Goal: Information Seeking & Learning: Learn about a topic

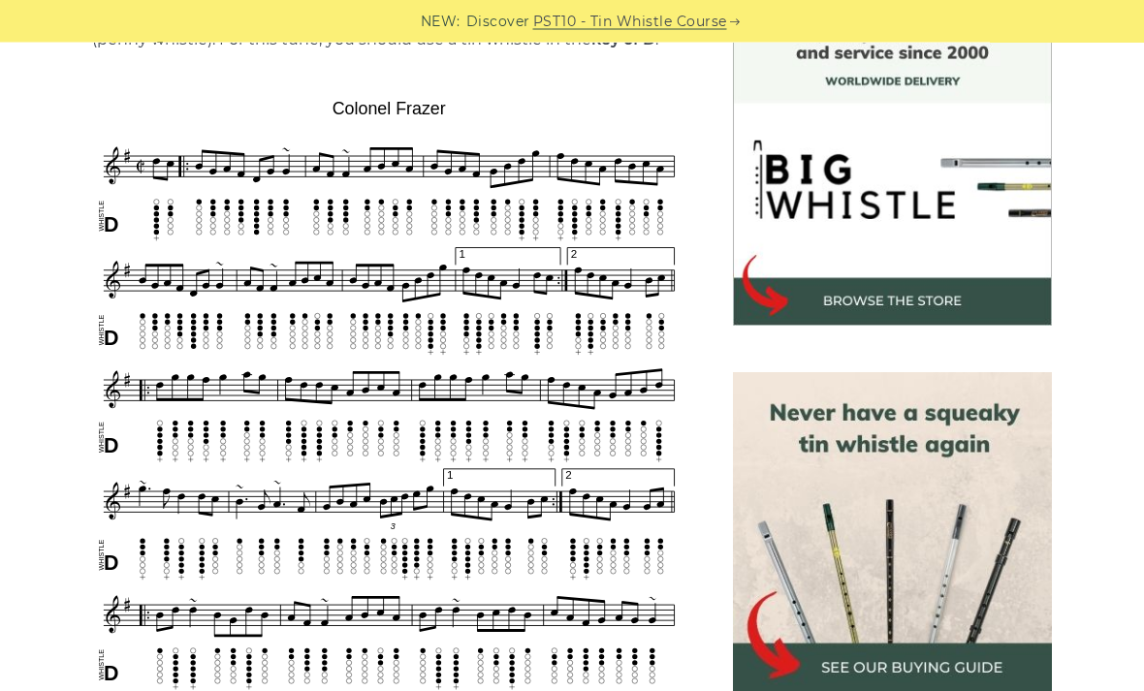
scroll to position [549, 0]
